Goal: Task Accomplishment & Management: Use online tool/utility

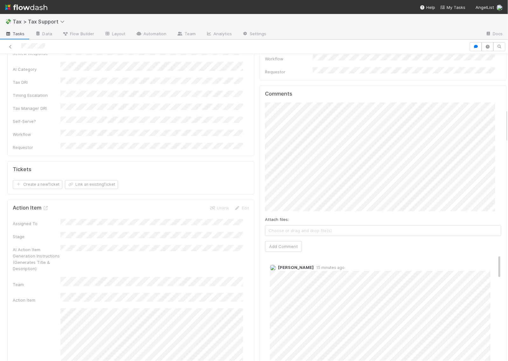
scroll to position [477, 0]
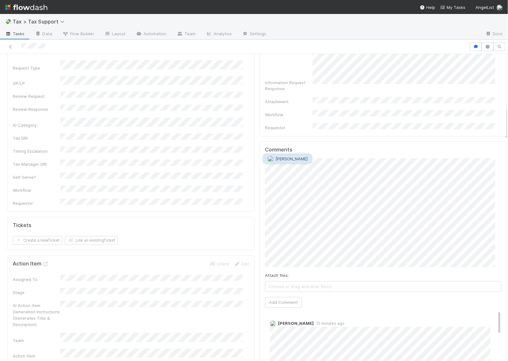
click at [295, 156] on span "Archit Dhar" at bounding box center [292, 158] width 32 height 5
click at [282, 297] on button "Add Comment" at bounding box center [283, 302] width 37 height 11
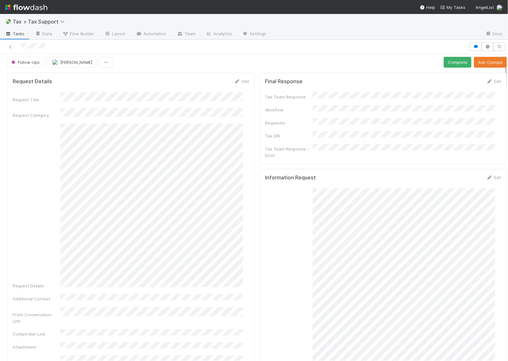
scroll to position [0, 0]
click at [28, 68] on button "Follow-Ups" at bounding box center [25, 64] width 37 height 11
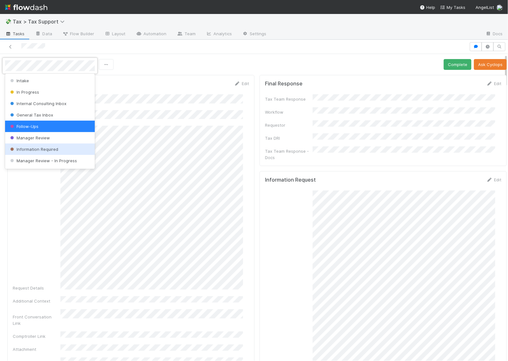
click at [50, 145] on div "Information Required" at bounding box center [50, 149] width 90 height 11
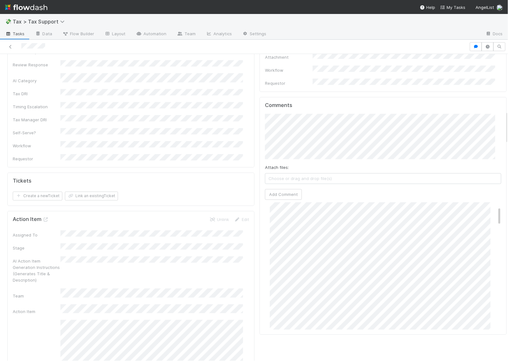
scroll to position [40, 0]
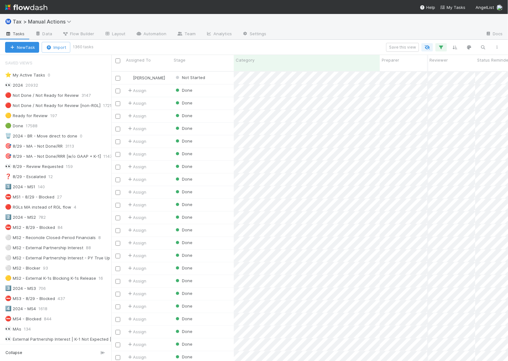
scroll to position [289, 390]
click at [37, 7] on img at bounding box center [26, 7] width 42 height 11
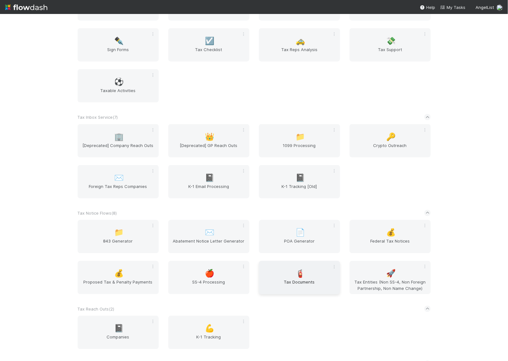
scroll to position [1481, 0]
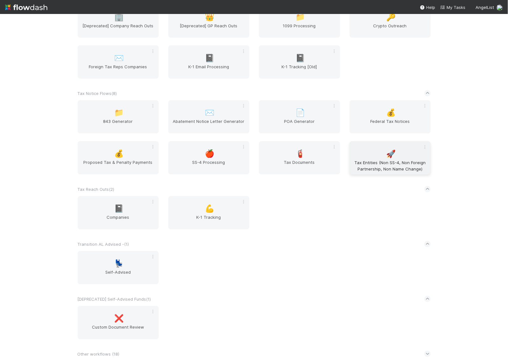
click at [371, 160] on span "Tax Entities (Non SS-4, Non Foreign Partnership, Non Name Change)" at bounding box center [390, 166] width 76 height 13
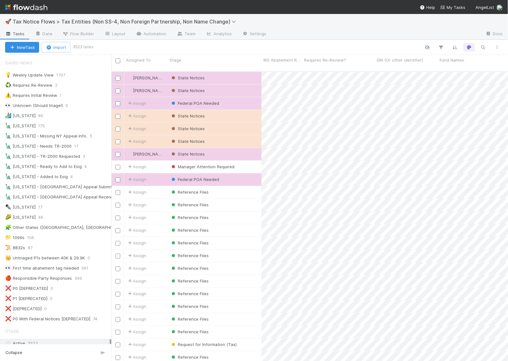
click at [40, 10] on img at bounding box center [26, 7] width 42 height 11
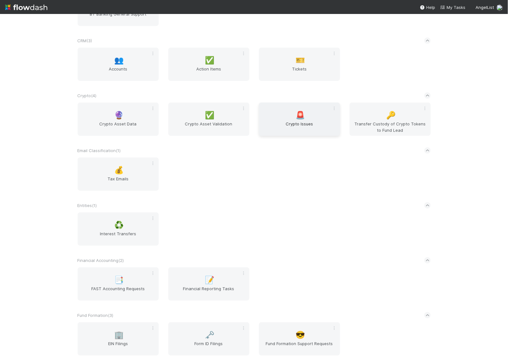
scroll to position [119, 0]
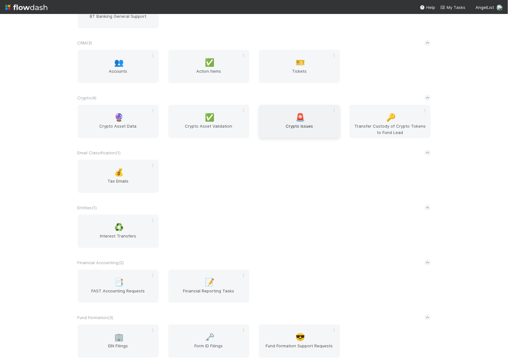
click at [301, 125] on span "Crypto Issues" at bounding box center [299, 129] width 76 height 13
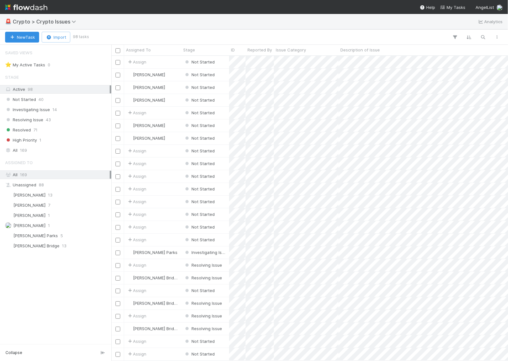
scroll to position [299, 390]
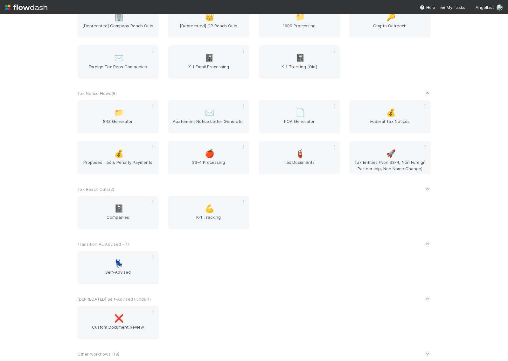
scroll to position [1481, 0]
click at [298, 169] on span "Tax Documents" at bounding box center [299, 166] width 76 height 13
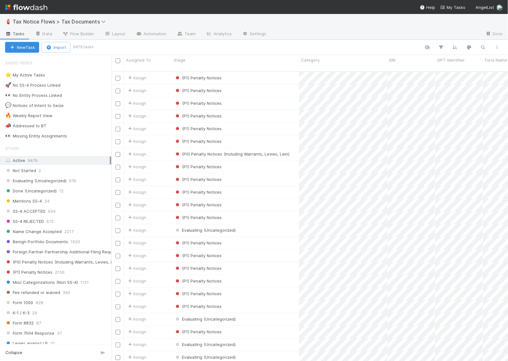
scroll to position [289, 390]
click at [56, 136] on div "👀 Missing Entity Assignments" at bounding box center [36, 136] width 62 height 8
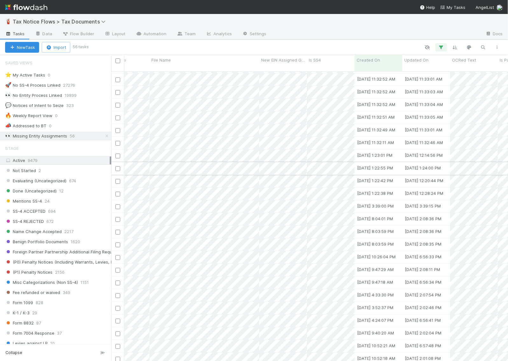
click at [120, 165] on div at bounding box center [118, 168] width 8 height 7
click at [117, 167] on input "checkbox" at bounding box center [117, 169] width 5 height 5
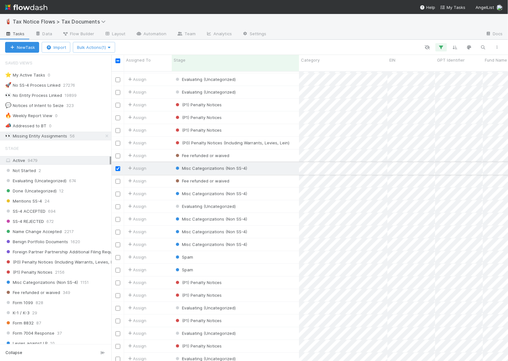
click at [265, 162] on div "Misc Categorizations (Non SS-4)" at bounding box center [235, 168] width 127 height 12
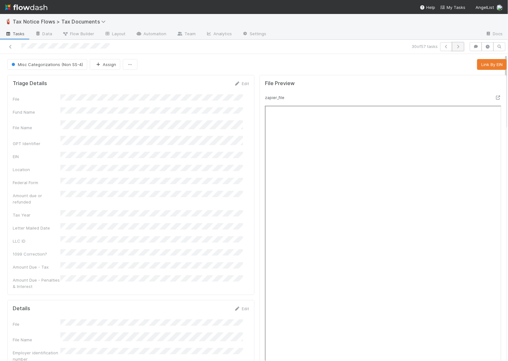
click at [454, 46] on icon "button" at bounding box center [457, 47] width 6 height 4
click at [494, 99] on icon at bounding box center [497, 98] width 6 height 4
click at [35, 66] on span "Misc Categorizations (Non SS-4)" at bounding box center [46, 64] width 73 height 5
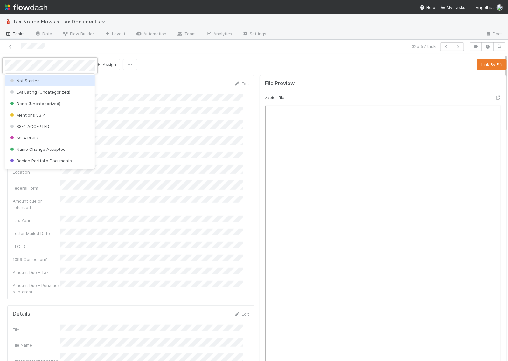
click at [44, 80] on div "Not Started" at bounding box center [50, 80] width 90 height 11
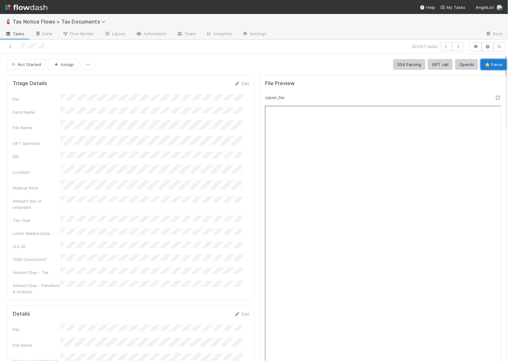
click at [483, 62] on button "⭐ Parse" at bounding box center [493, 64] width 26 height 11
click at [30, 62] on span "Not Started" at bounding box center [25, 64] width 31 height 5
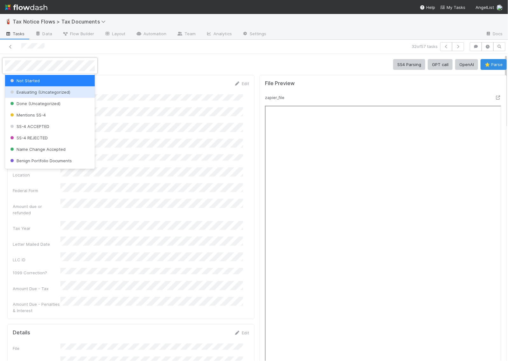
click at [37, 91] on span "Evaluating (Uncategorized)" at bounding box center [39, 92] width 61 height 5
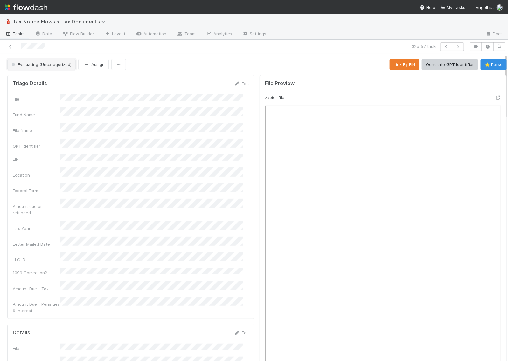
click at [33, 63] on span "Evaluating (Uncategorized)" at bounding box center [40, 64] width 61 height 5
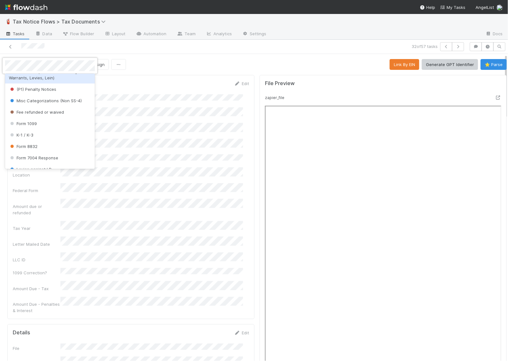
scroll to position [119, 0]
click at [45, 99] on span "Misc Categorizations (Non SS-4)" at bounding box center [45, 100] width 73 height 5
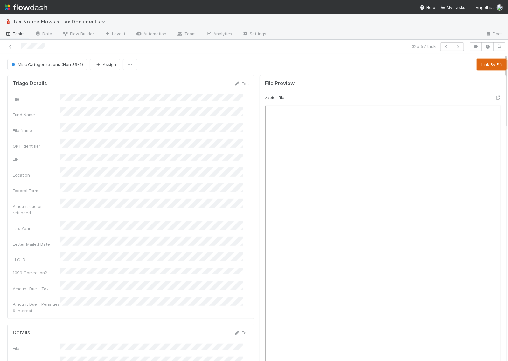
click at [477, 64] on button "Link By EIN" at bounding box center [492, 64] width 30 height 11
click at [454, 45] on icon "button" at bounding box center [457, 47] width 6 height 4
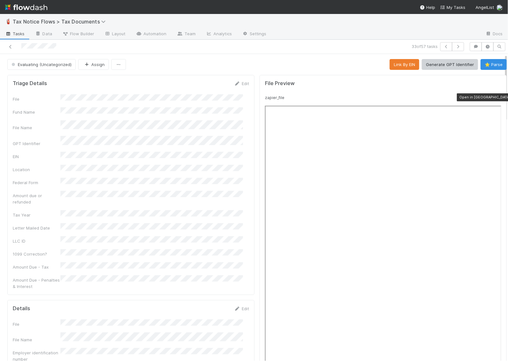
click at [494, 96] on icon at bounding box center [497, 98] width 6 height 4
click at [235, 84] on link "Edit" at bounding box center [241, 83] width 15 height 5
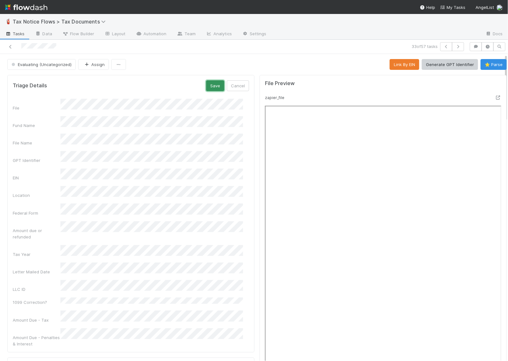
click at [207, 86] on button "Save" at bounding box center [215, 85] width 18 height 11
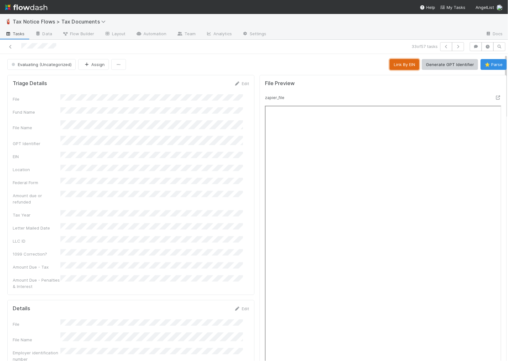
click at [396, 64] on button "Link By EIN" at bounding box center [404, 64] width 30 height 11
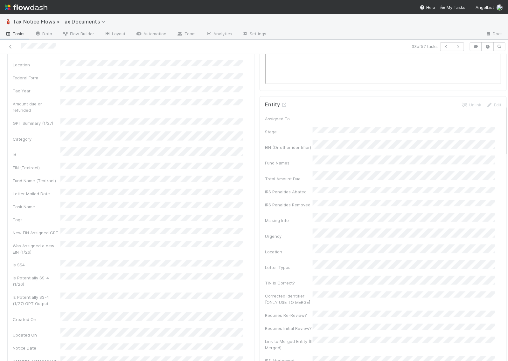
scroll to position [318, 0]
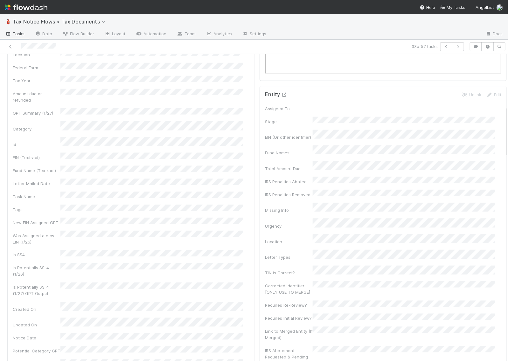
click at [281, 95] on icon at bounding box center [284, 95] width 6 height 4
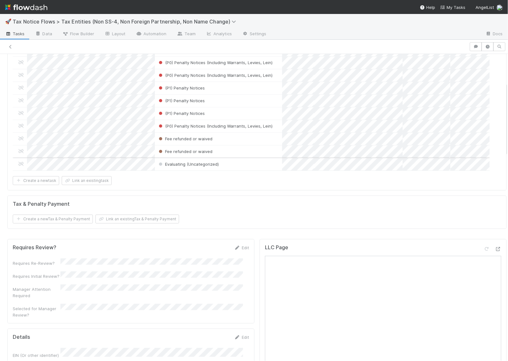
scroll to position [119, 0]
click at [251, 178] on div at bounding box center [254, 180] width 508 height 361
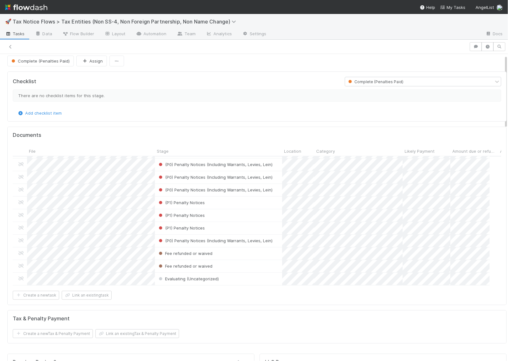
scroll to position [0, 0]
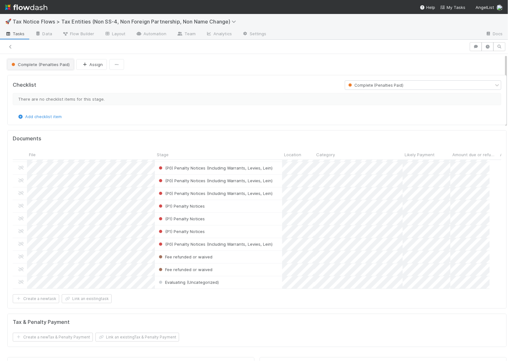
click at [37, 65] on span "Complete (Penalties Paid)" at bounding box center [39, 64] width 59 height 5
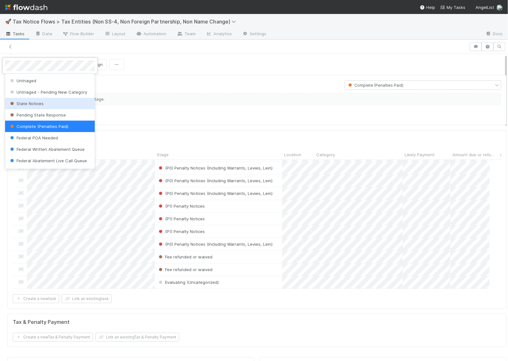
click at [155, 85] on div at bounding box center [254, 180] width 508 height 361
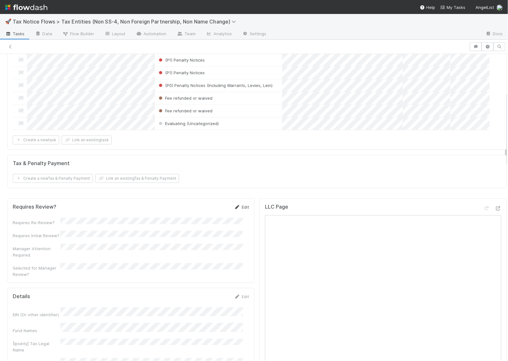
click at [236, 207] on link "Edit" at bounding box center [241, 207] width 15 height 5
click at [207, 211] on button "Save" at bounding box center [215, 209] width 18 height 11
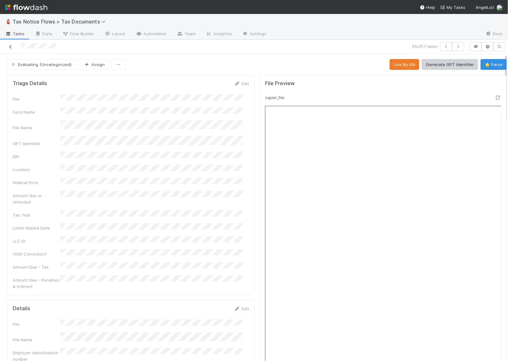
click at [12, 48] on icon at bounding box center [10, 47] width 6 height 4
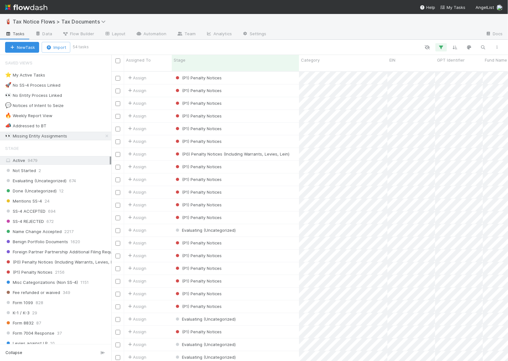
scroll to position [289, 390]
click at [35, 11] on img at bounding box center [26, 7] width 42 height 11
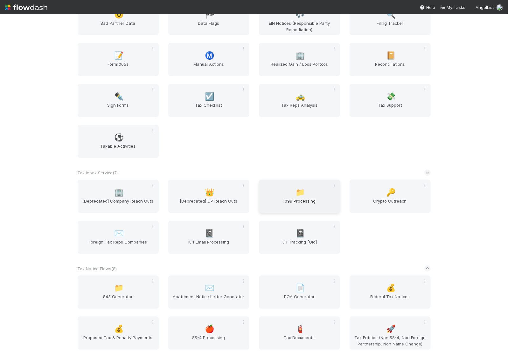
scroll to position [1390, 0]
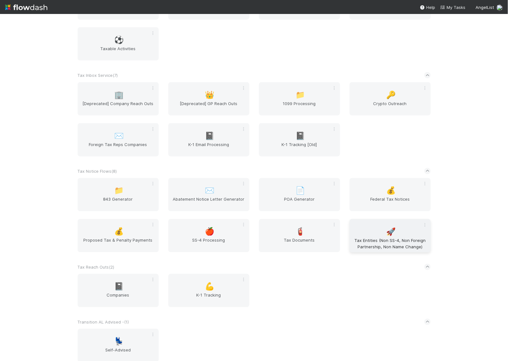
click at [388, 250] on span "Tax Entities (Non SS-4, Non Foreign Partnership, Non Name Change)" at bounding box center [390, 243] width 76 height 13
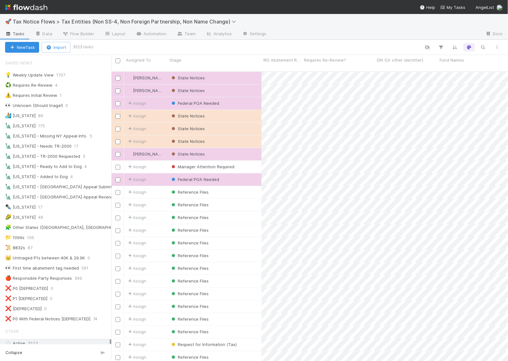
scroll to position [289, 390]
click at [484, 45] on icon "button" at bounding box center [483, 47] width 6 height 6
click at [442, 36] on input at bounding box center [450, 37] width 64 height 8
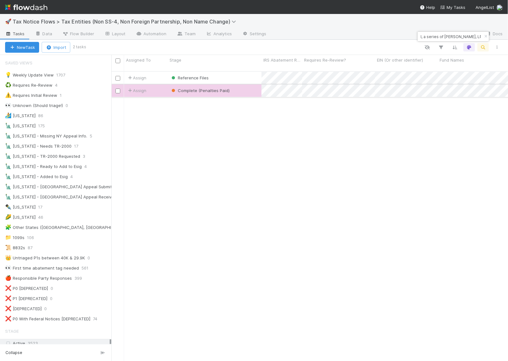
type input "VO Fund I, a series of Jude Gomila, LP"
click at [246, 85] on div "Complete (Penalties Paid)" at bounding box center [214, 91] width 94 height 12
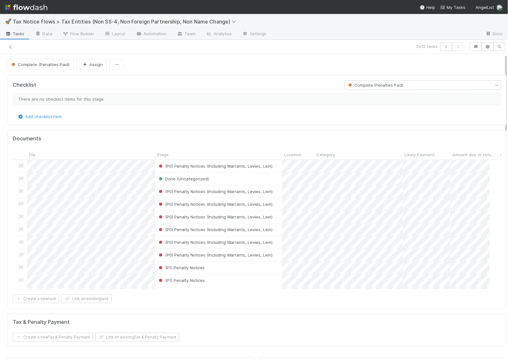
scroll to position [123, 470]
click at [41, 67] on button "Complete (Penalties Paid)" at bounding box center [40, 64] width 66 height 11
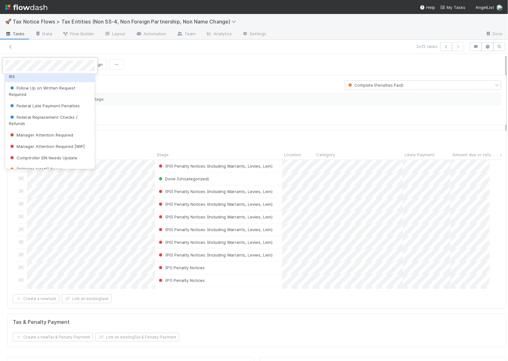
scroll to position [159, 0]
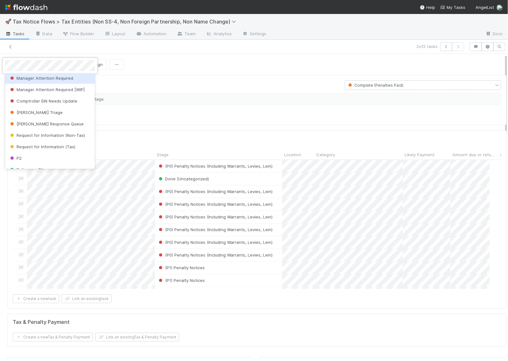
click at [44, 81] on span "Manager Attention Required" at bounding box center [41, 78] width 64 height 5
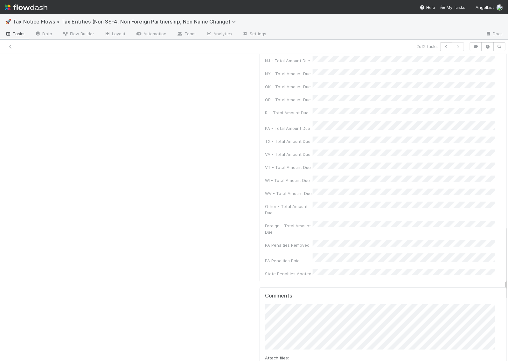
scroll to position [969, 0]
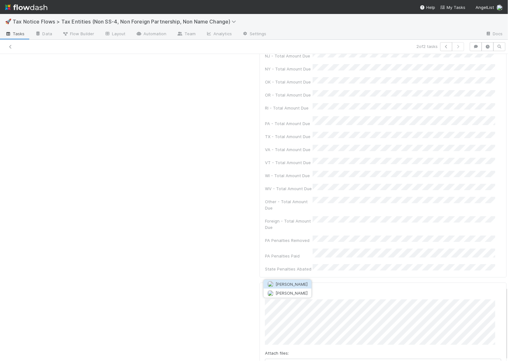
click at [308, 283] on span "[PERSON_NAME]" at bounding box center [292, 284] width 32 height 5
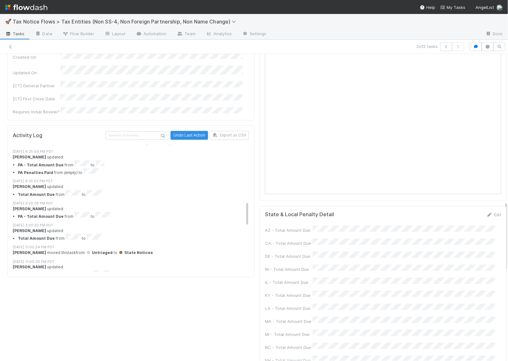
scroll to position [453, 0]
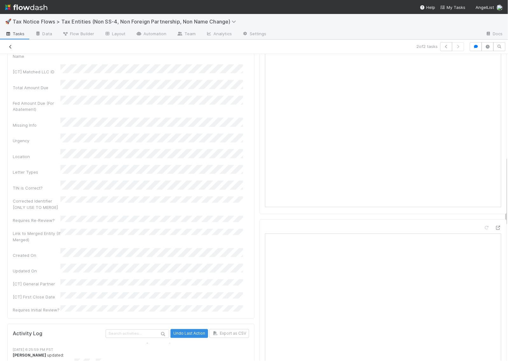
click at [12, 46] on icon at bounding box center [10, 47] width 6 height 4
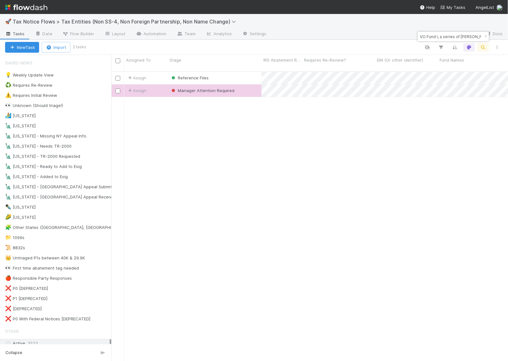
scroll to position [289, 390]
click at [37, 8] on img at bounding box center [26, 7] width 42 height 11
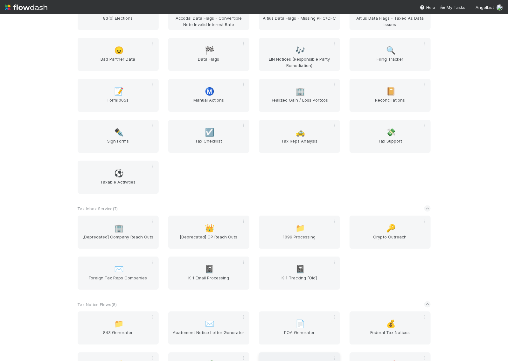
scroll to position [1470, 0]
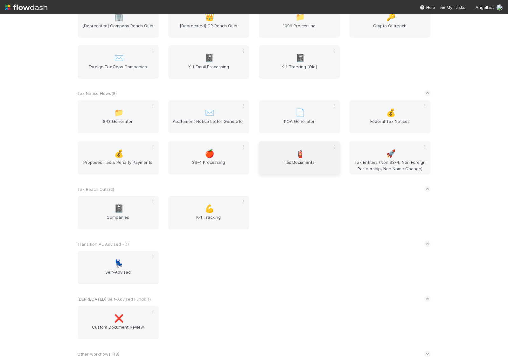
click at [300, 169] on div "🧯 Tax Documents" at bounding box center [299, 157] width 81 height 33
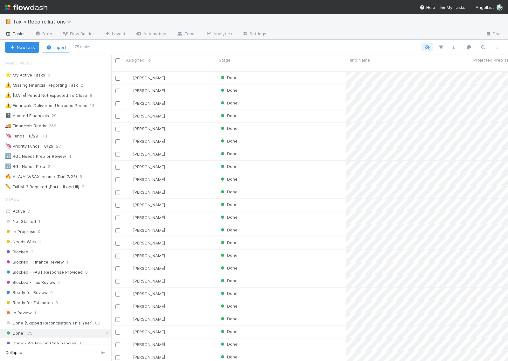
scroll to position [199, 0]
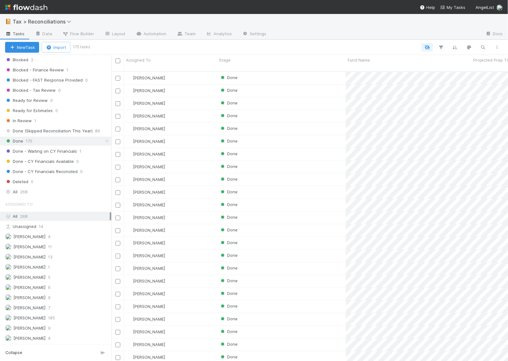
click at [39, 7] on img at bounding box center [26, 7] width 42 height 11
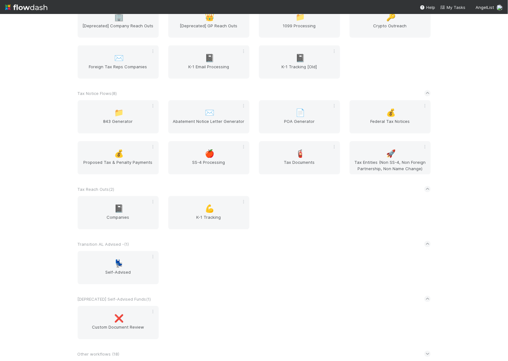
scroll to position [1481, 0]
click at [309, 156] on div "🧯 Tax Documents" at bounding box center [299, 157] width 81 height 33
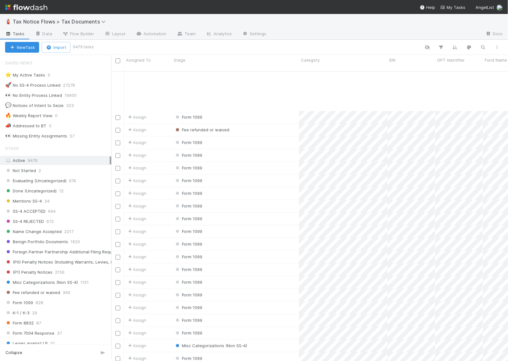
scroll to position [397, 0]
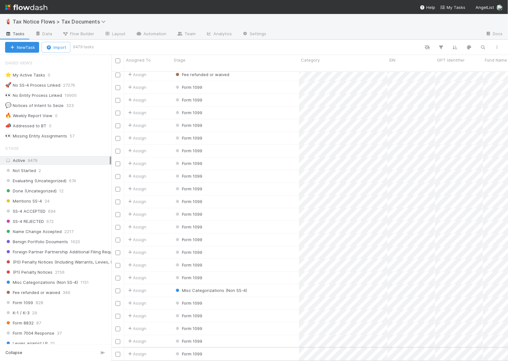
click at [224, 354] on div "Form 1099" at bounding box center [235, 354] width 127 height 12
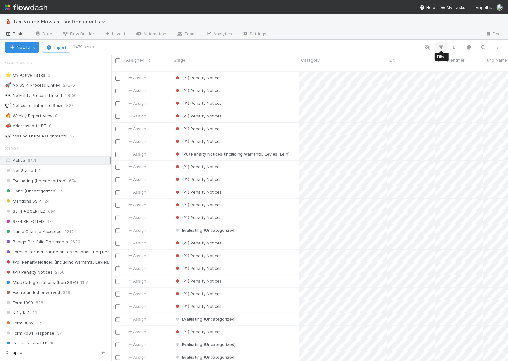
click at [439, 47] on icon "button" at bounding box center [441, 47] width 6 height 6
click at [329, 66] on button "Add Filter" at bounding box center [343, 66] width 191 height 9
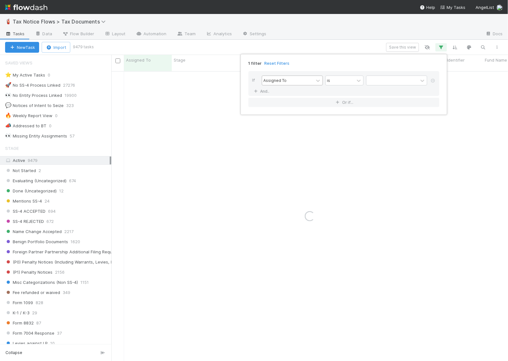
click at [303, 79] on div "Assigned To" at bounding box center [287, 80] width 51 height 9
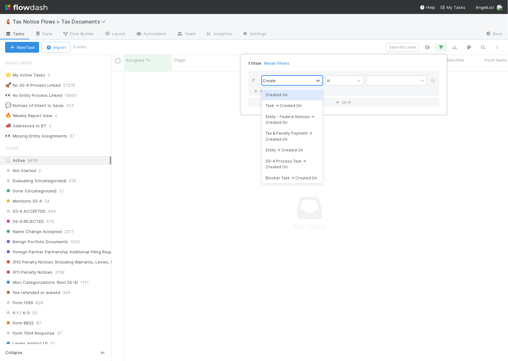
type input "Created"
click at [292, 93] on div "Created On" at bounding box center [292, 95] width 61 height 11
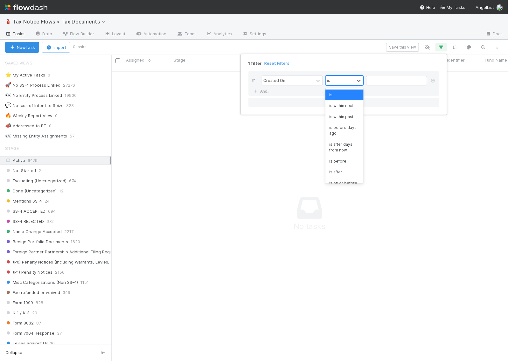
click at [344, 79] on div "is" at bounding box center [339, 80] width 29 height 9
click at [344, 117] on div "is within past" at bounding box center [344, 117] width 38 height 11
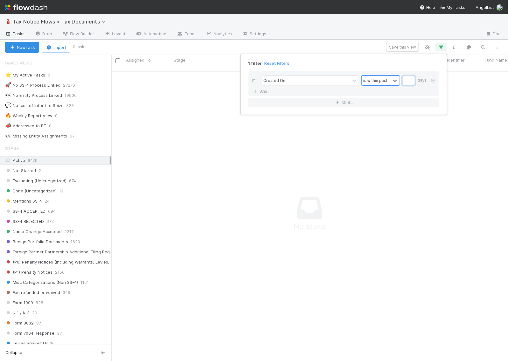
click at [407, 80] on input "text" at bounding box center [408, 81] width 13 height 10
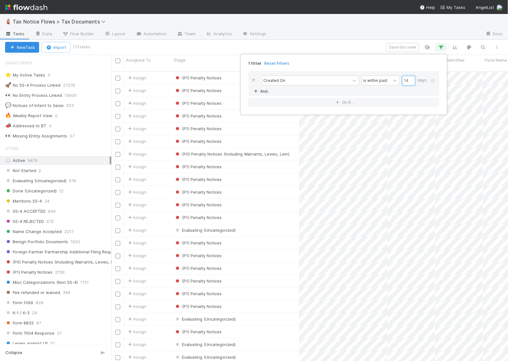
type input "14"
click at [267, 91] on link "And.." at bounding box center [262, 91] width 20 height 9
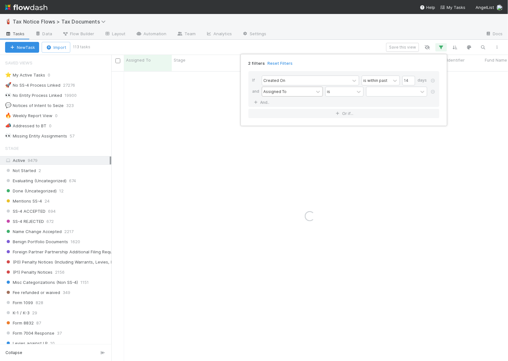
click at [285, 93] on div "Assigned To" at bounding box center [274, 92] width 23 height 6
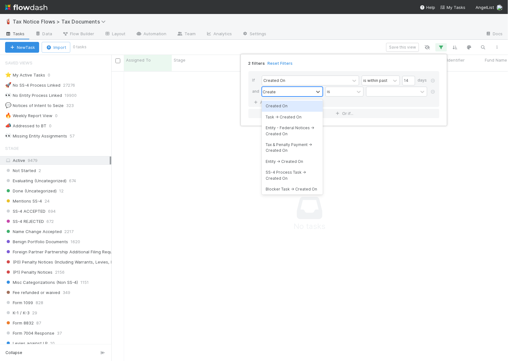
type input "Created"
click at [291, 107] on div "Created On" at bounding box center [292, 106] width 61 height 11
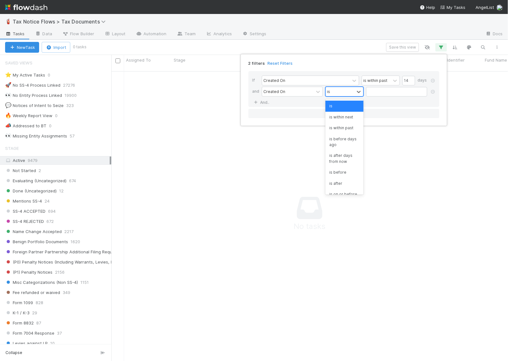
click at [344, 95] on div "is" at bounding box center [339, 91] width 29 height 9
click at [345, 140] on div "is before days ago" at bounding box center [344, 142] width 38 height 17
click at [405, 93] on input "text" at bounding box center [408, 92] width 13 height 10
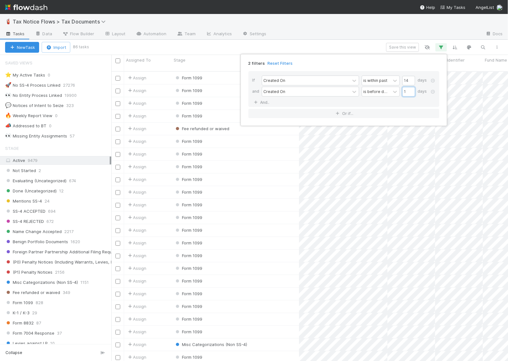
type input "1"
click at [242, 46] on div "2 filters Reset Filters If Created On is within past 14 days and Created On is …" at bounding box center [254, 180] width 508 height 361
click at [118, 61] on input "checkbox" at bounding box center [117, 60] width 5 height 5
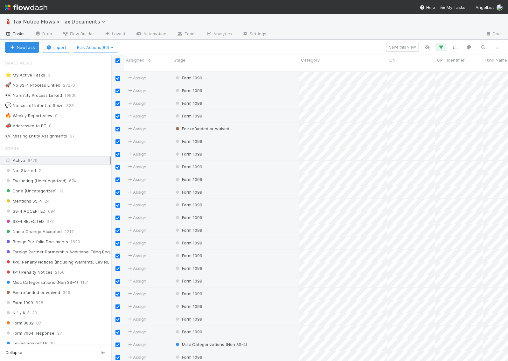
click at [118, 61] on input "checkbox" at bounding box center [117, 60] width 5 height 5
checkbox input "false"
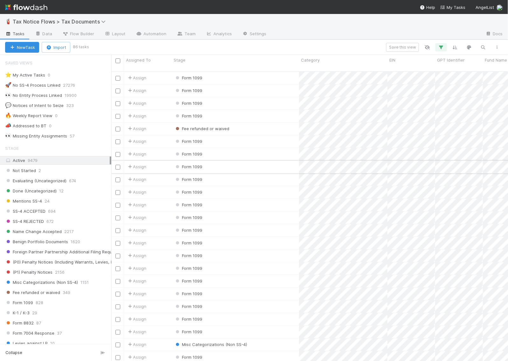
click at [226, 162] on div "Form 1099" at bounding box center [235, 167] width 127 height 12
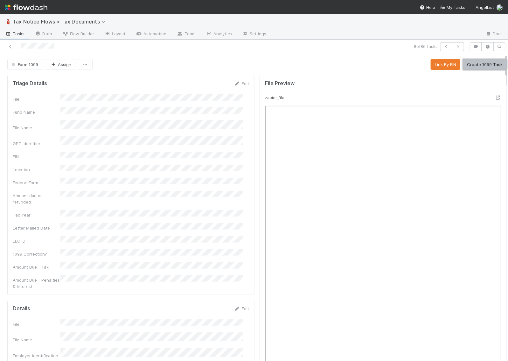
click at [468, 65] on button "Create 1099 Task" at bounding box center [484, 64] width 44 height 11
click at [11, 45] on icon at bounding box center [10, 47] width 6 height 4
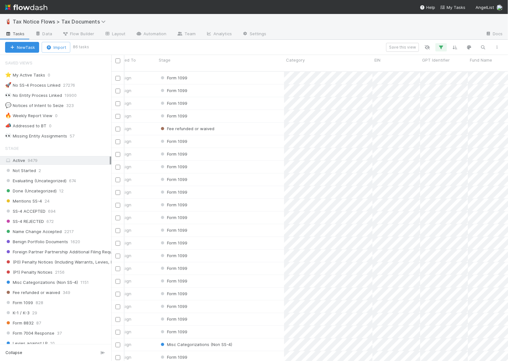
scroll to position [0, 7]
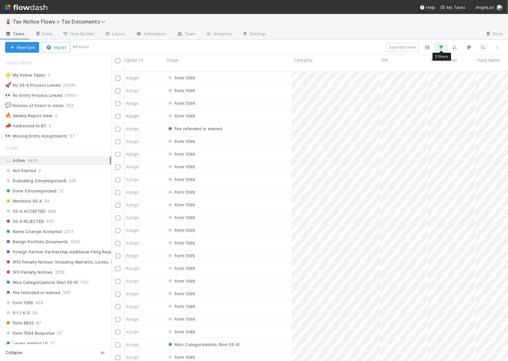
click at [439, 50] on icon "button" at bounding box center [441, 47] width 6 height 6
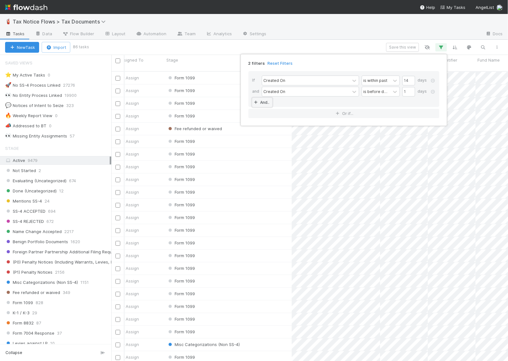
click at [268, 104] on link "And.." at bounding box center [262, 102] width 20 height 9
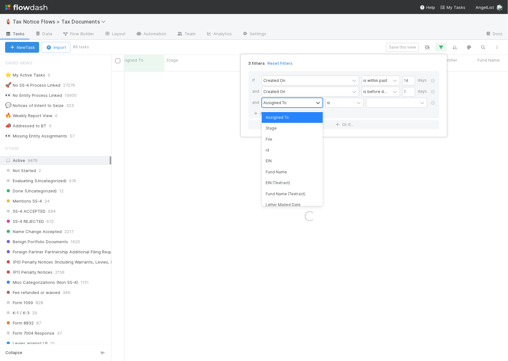
click at [280, 104] on div "Assigned To" at bounding box center [274, 103] width 23 height 6
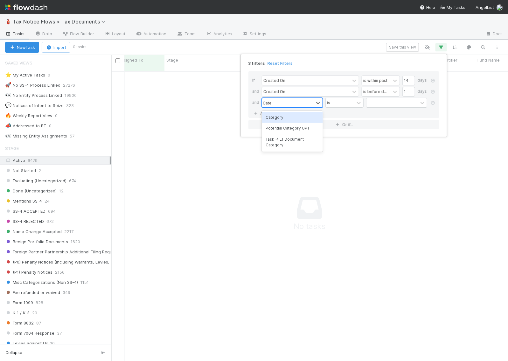
type input "Categ"
click at [284, 117] on div "Category" at bounding box center [292, 117] width 61 height 11
click at [388, 103] on input "text" at bounding box center [396, 103] width 61 height 10
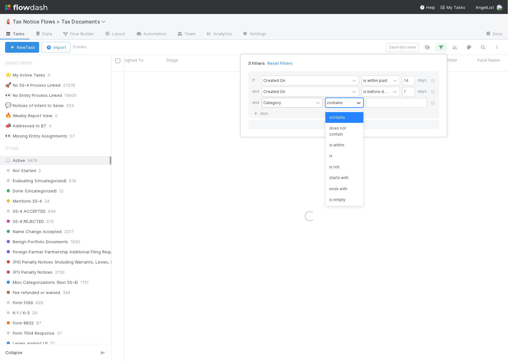
click at [345, 106] on div "contains" at bounding box center [339, 102] width 29 height 9
click at [347, 104] on div "contains" at bounding box center [339, 102] width 29 height 9
click at [398, 103] on input "text" at bounding box center [396, 103] width 61 height 10
type input "1"
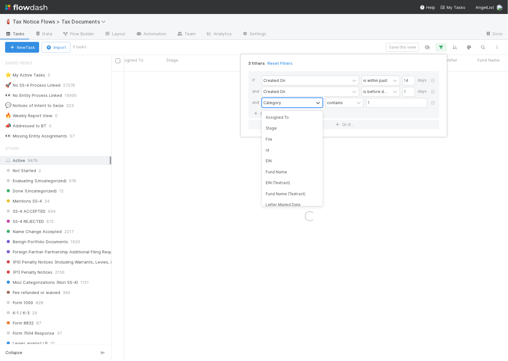
click at [309, 103] on div "Category" at bounding box center [287, 102] width 51 height 9
type input "Stage"
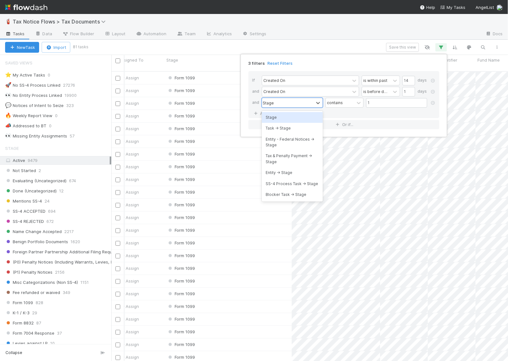
click at [289, 113] on div "Stage" at bounding box center [292, 117] width 61 height 11
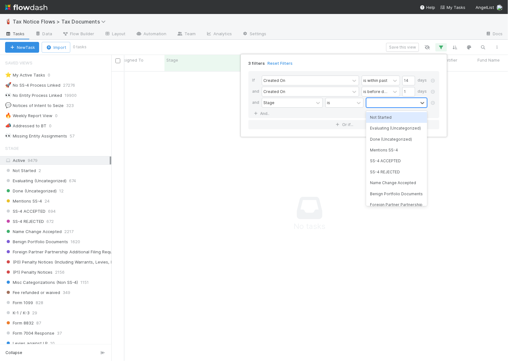
click at [378, 100] on div at bounding box center [391, 102] width 51 height 9
type input "1099"
click at [386, 122] on div "Form 1099" at bounding box center [396, 117] width 61 height 11
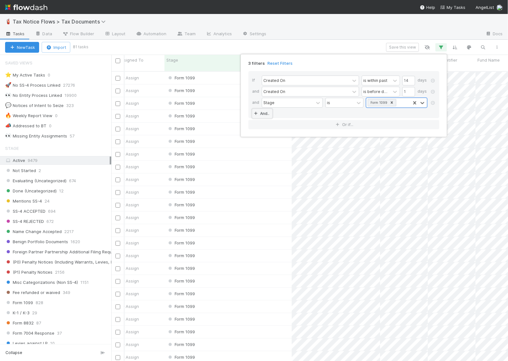
click at [266, 111] on link "And.." at bounding box center [262, 113] width 20 height 9
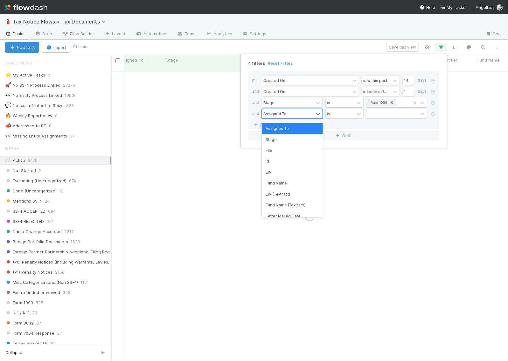
click at [281, 116] on div "Assigned To" at bounding box center [274, 114] width 23 height 6
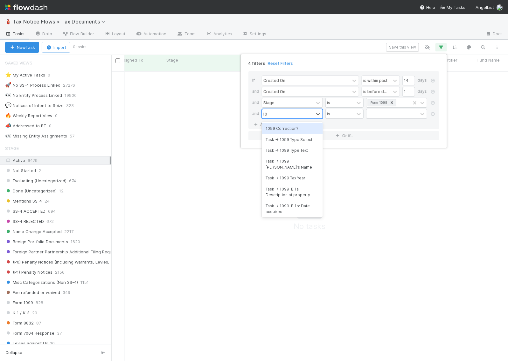
type input "1099"
click at [287, 139] on div "Task -> 1099 Type Select" at bounding box center [292, 139] width 61 height 11
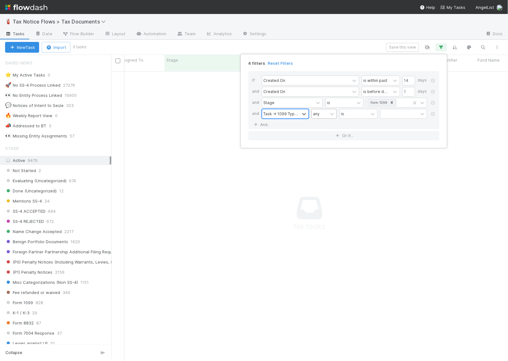
click at [327, 113] on div "any" at bounding box center [319, 113] width 16 height 9
click at [318, 129] on div "all" at bounding box center [323, 128] width 25 height 11
click at [342, 114] on div "is" at bounding box center [342, 114] width 3 height 6
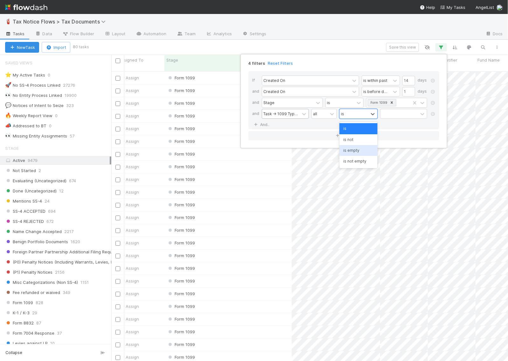
click at [353, 150] on div "is empty" at bounding box center [358, 150] width 38 height 11
click at [229, 48] on div "4 filters Reset Filters If Created On is within past 14 days and Created On is …" at bounding box center [254, 180] width 508 height 361
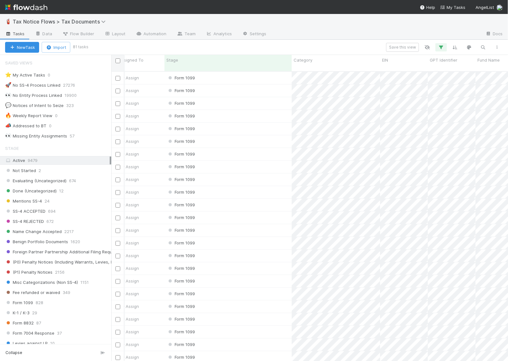
click at [119, 61] on input "checkbox" at bounding box center [117, 60] width 5 height 5
checkbox input "true"
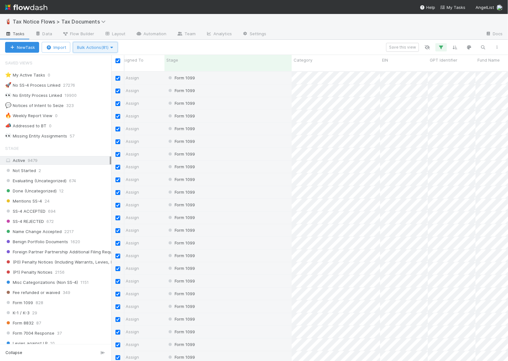
click at [98, 48] on span "Bulk Actions (81)" at bounding box center [95, 47] width 37 height 5
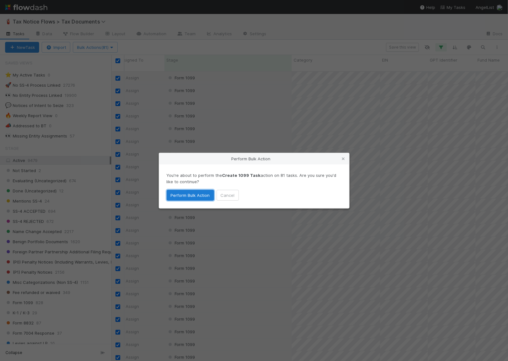
click at [188, 194] on button "Perform Bulk Action" at bounding box center [190, 195] width 47 height 11
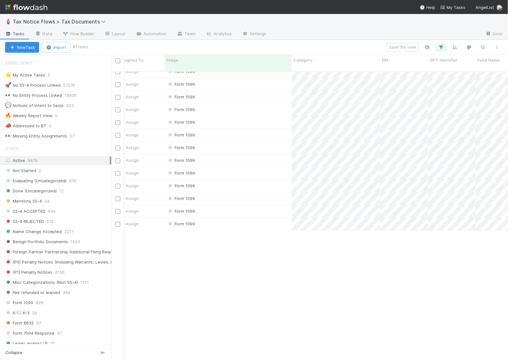
scroll to position [0, 7]
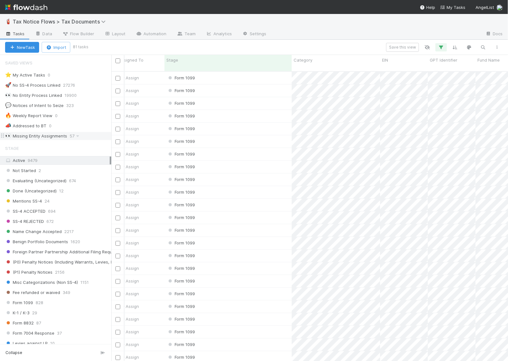
click at [54, 136] on div "👀 Missing Entity Assignments" at bounding box center [36, 136] width 62 height 8
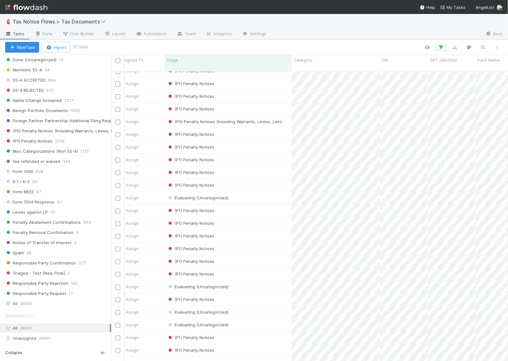
scroll to position [0, 7]
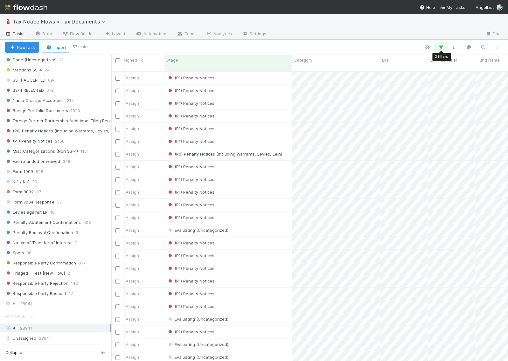
click at [443, 47] on icon "button" at bounding box center [441, 47] width 6 height 6
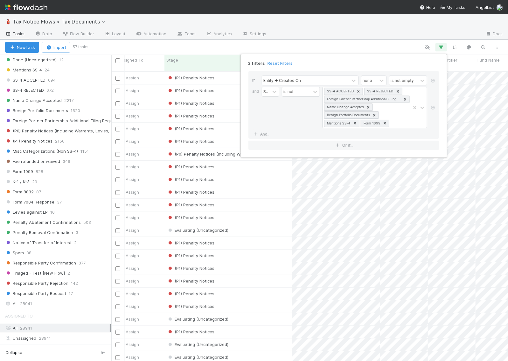
click at [380, 47] on div "2 filters Reset Filters If Entity -> Created On none is not empty and Stage is …" at bounding box center [254, 180] width 508 height 361
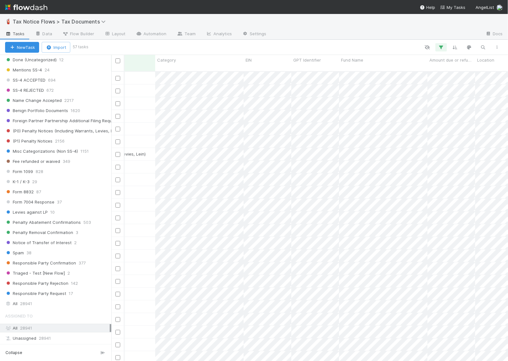
scroll to position [0, 163]
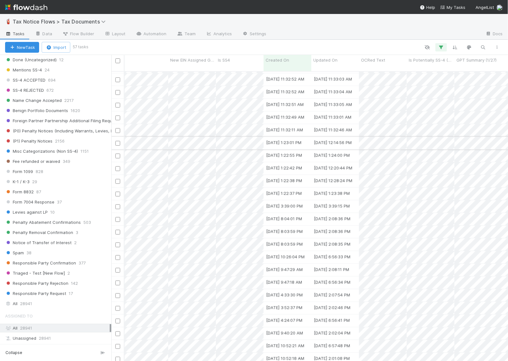
click at [118, 141] on input "checkbox" at bounding box center [117, 143] width 5 height 5
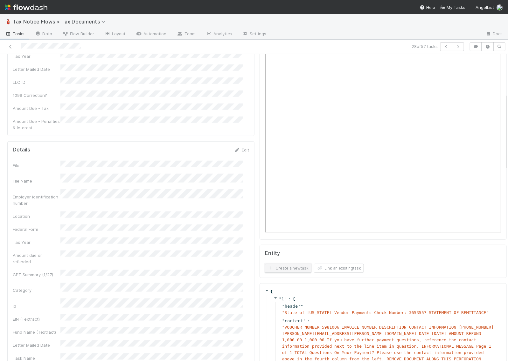
click at [283, 269] on button "Create a new task" at bounding box center [288, 268] width 46 height 9
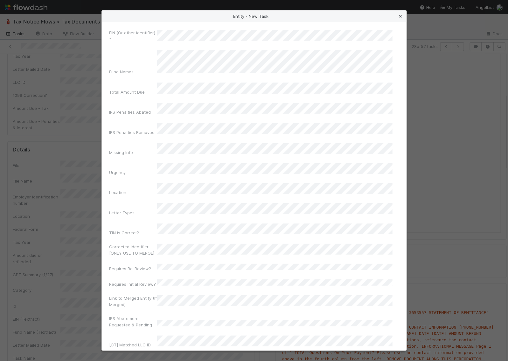
click at [399, 15] on icon at bounding box center [400, 16] width 6 height 4
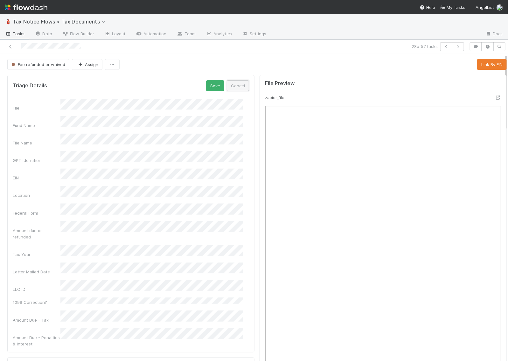
click at [237, 85] on button "Cancel" at bounding box center [238, 85] width 22 height 11
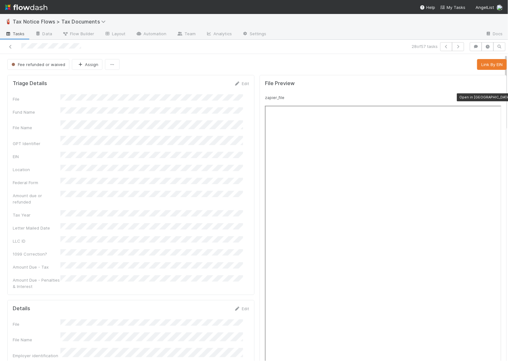
click at [494, 97] on icon at bounding box center [497, 98] width 6 height 4
click at [454, 44] on button "button" at bounding box center [458, 46] width 12 height 9
click at [494, 98] on icon at bounding box center [497, 98] width 6 height 4
click at [454, 46] on icon "button" at bounding box center [457, 47] width 6 height 4
click at [494, 98] on icon at bounding box center [497, 98] width 6 height 4
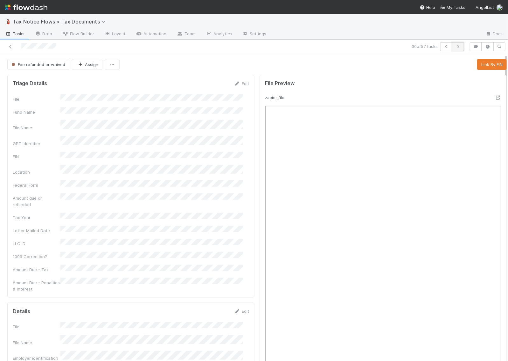
click at [454, 45] on icon "button" at bounding box center [457, 47] width 6 height 4
click at [494, 98] on icon at bounding box center [497, 98] width 6 height 4
click at [454, 46] on icon "button" at bounding box center [457, 47] width 6 height 4
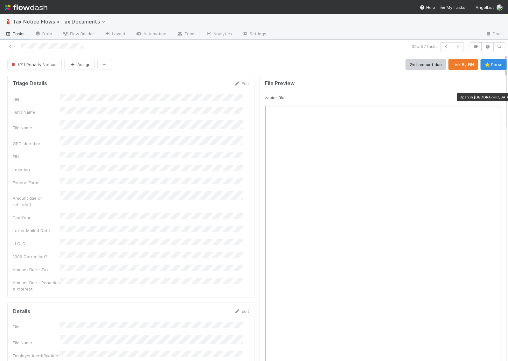
click at [494, 97] on icon at bounding box center [497, 98] width 6 height 4
click at [486, 64] on button "⭐ Parse" at bounding box center [493, 64] width 26 height 11
click at [234, 85] on icon at bounding box center [237, 84] width 6 height 4
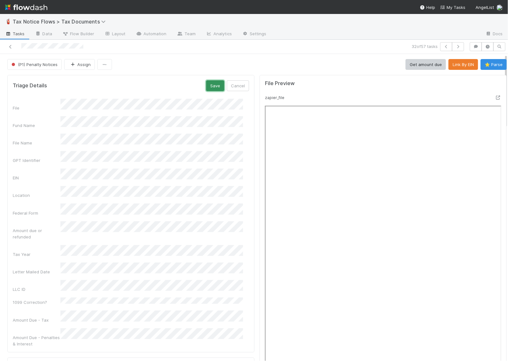
click at [209, 84] on button "Save" at bounding box center [215, 85] width 18 height 11
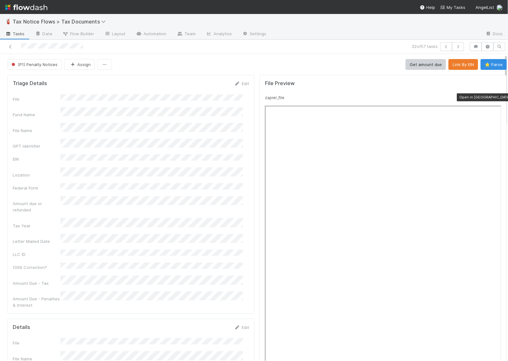
click at [494, 97] on icon at bounding box center [497, 98] width 6 height 4
click at [236, 81] on div "Edit" at bounding box center [241, 83] width 15 height 6
click at [238, 82] on link "Edit" at bounding box center [241, 83] width 15 height 5
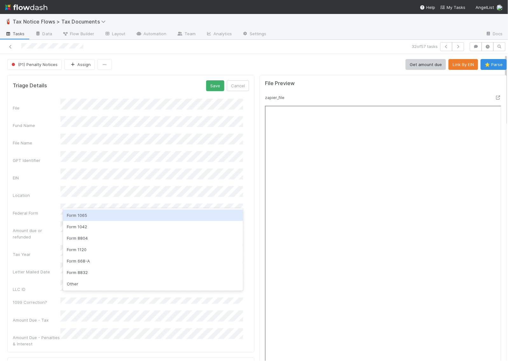
click at [95, 218] on div "Form 1065" at bounding box center [153, 215] width 180 height 11
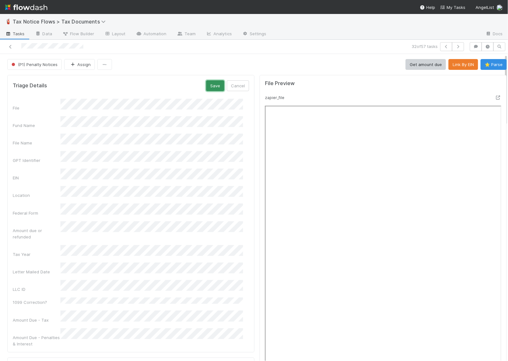
click at [207, 86] on button "Save" at bounding box center [215, 85] width 18 height 11
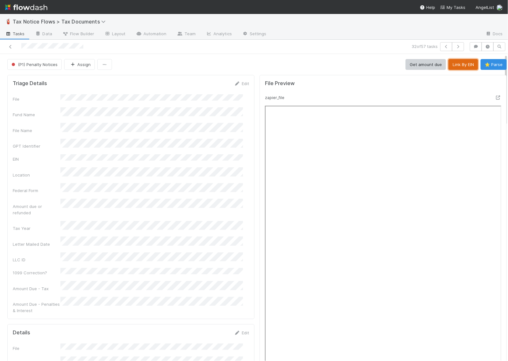
click at [448, 62] on button "Link By EIN" at bounding box center [463, 64] width 30 height 11
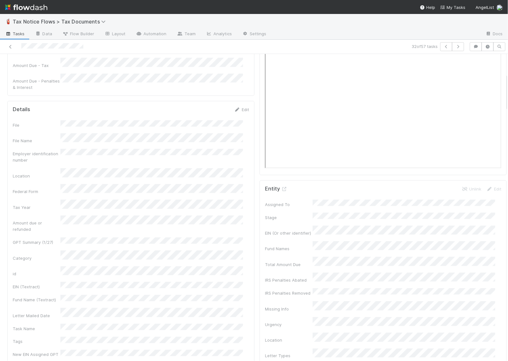
scroll to position [278, 0]
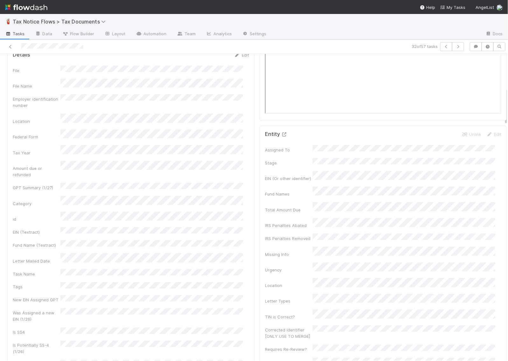
click at [281, 135] on icon at bounding box center [284, 135] width 6 height 4
